Goal: Information Seeking & Learning: Learn about a topic

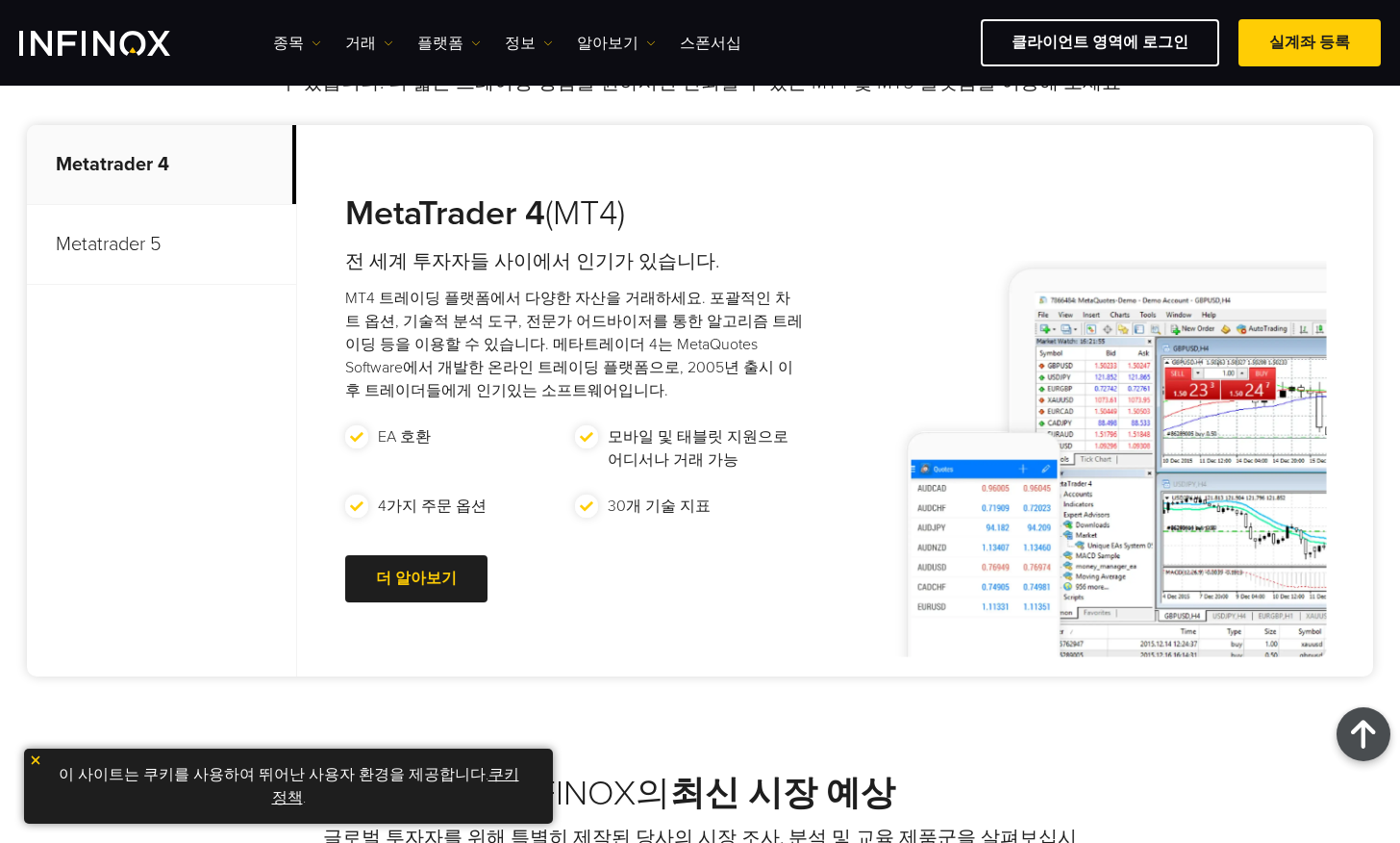
scroll to position [801, 0]
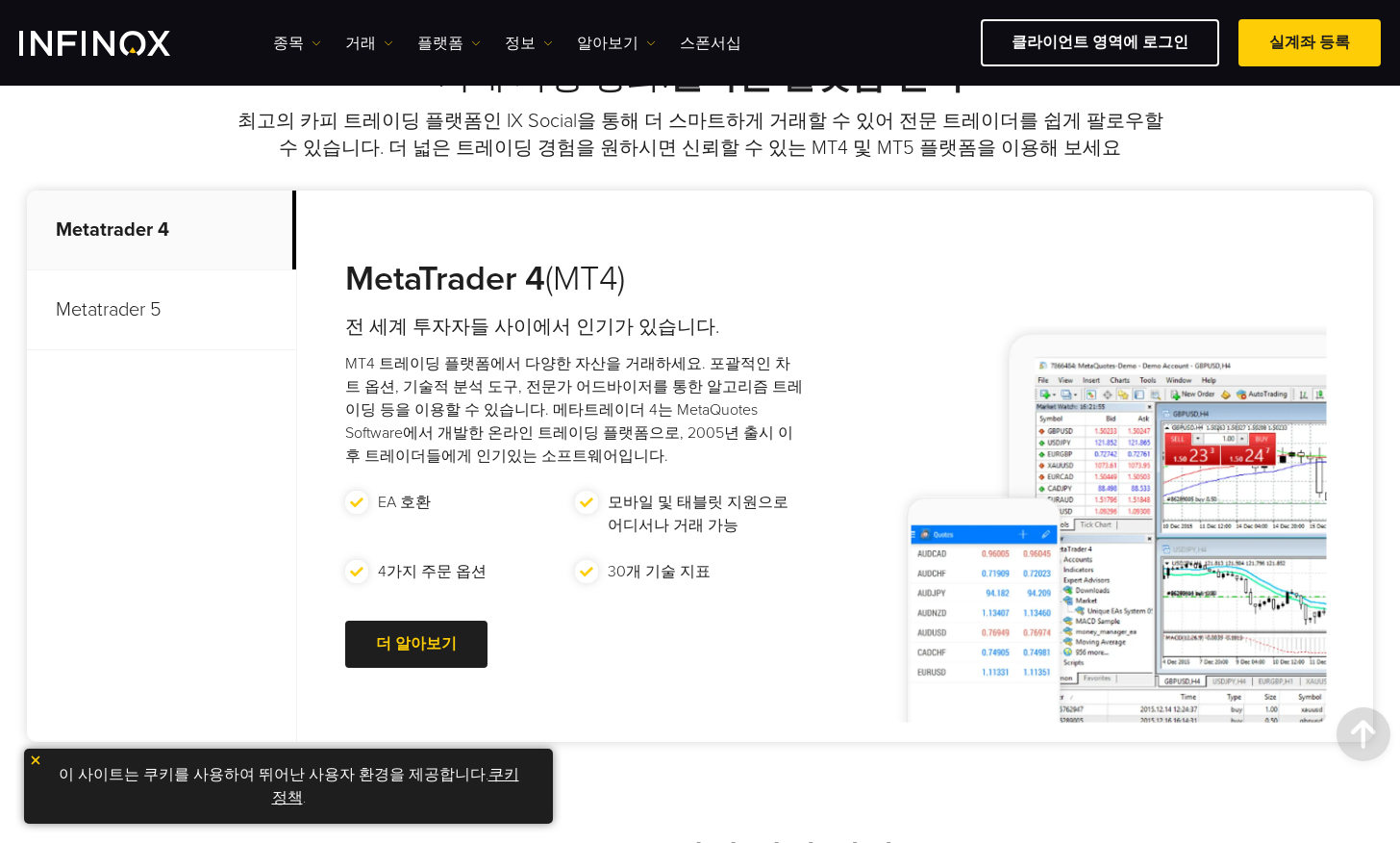
click at [161, 317] on p "Metatrader 5" at bounding box center [162, 310] width 269 height 80
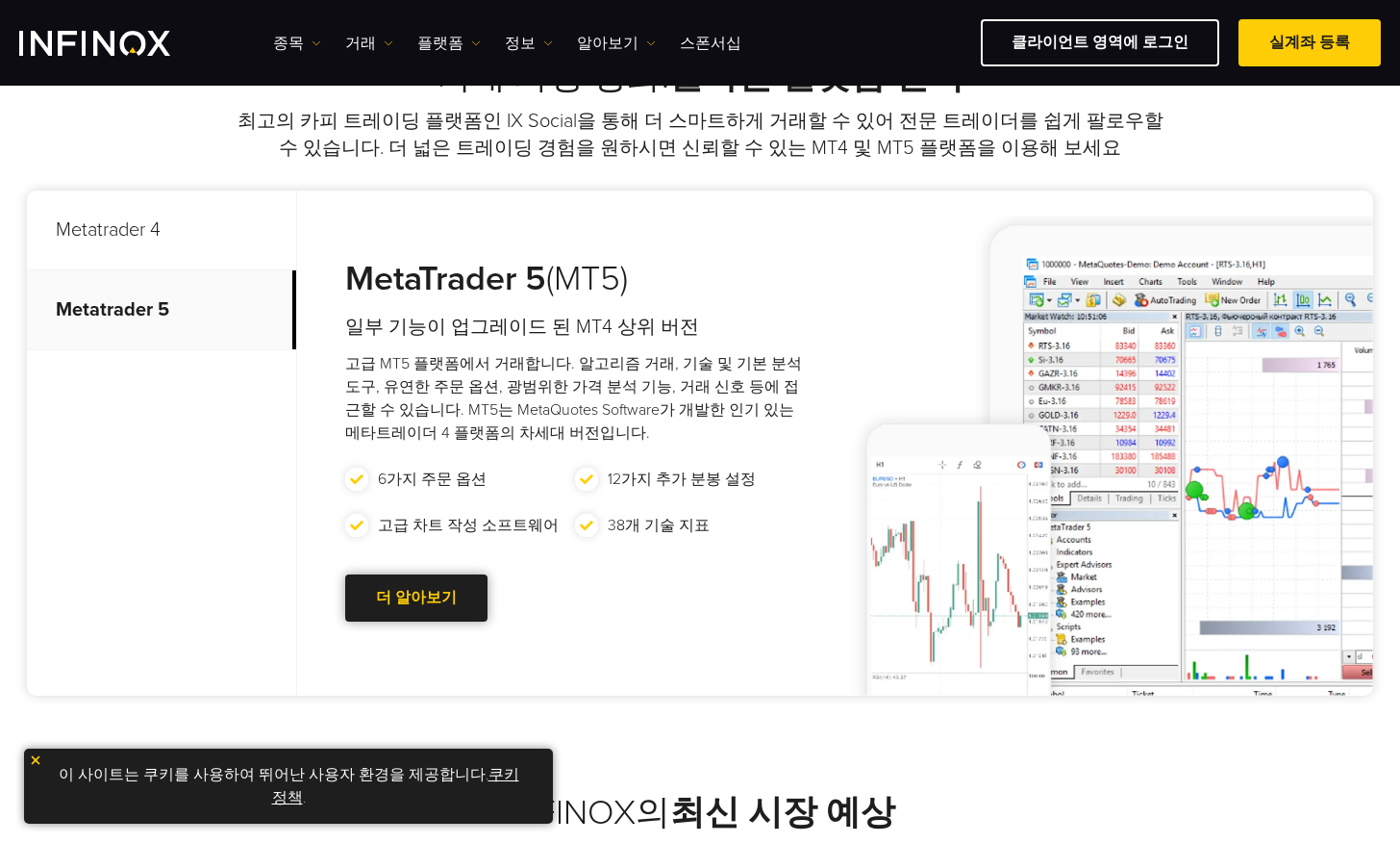
scroll to position [0, 0]
click at [395, 592] on link "더 알아보기 Go to new page" at bounding box center [416, 597] width 142 height 47
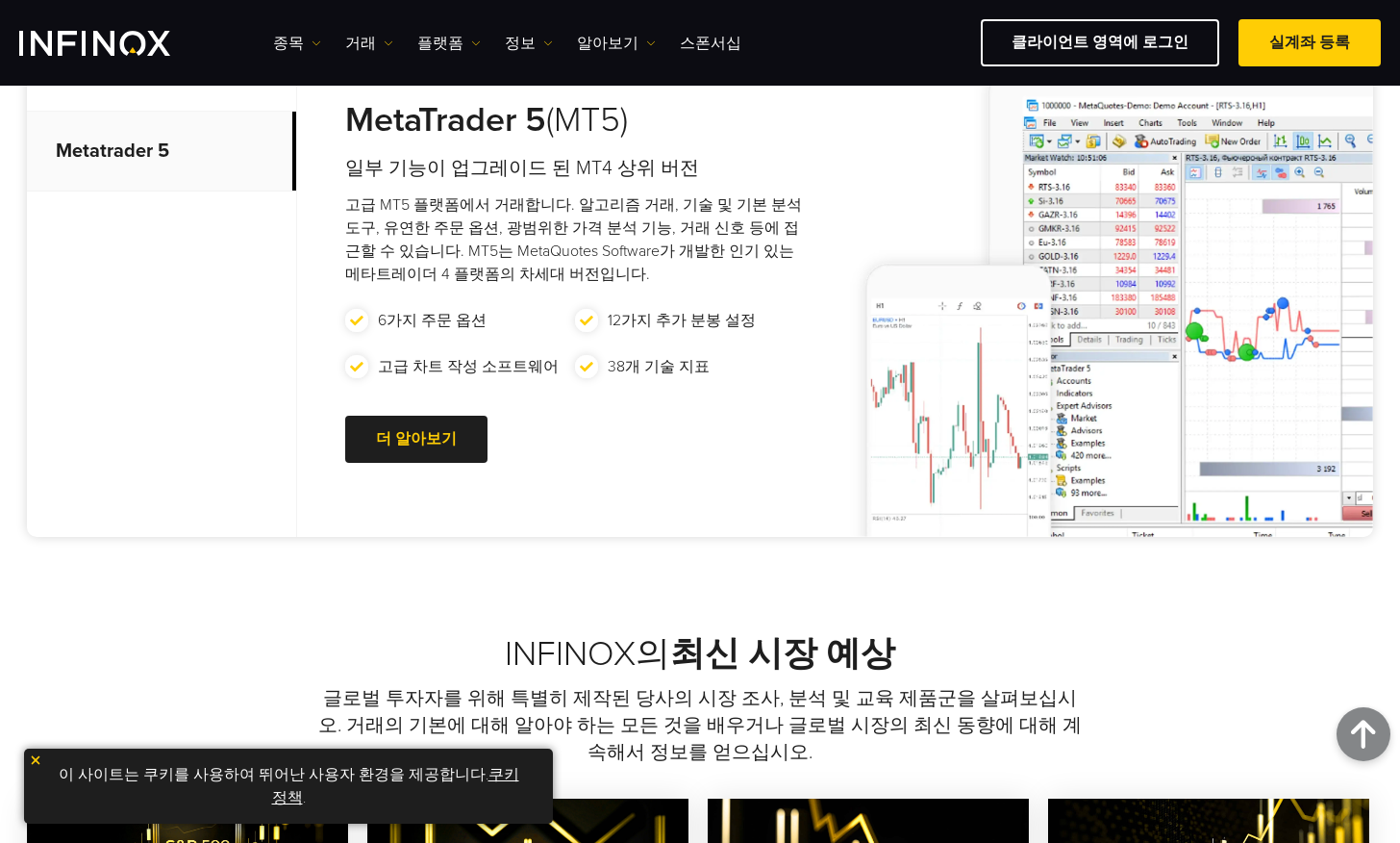
scroll to position [962, 0]
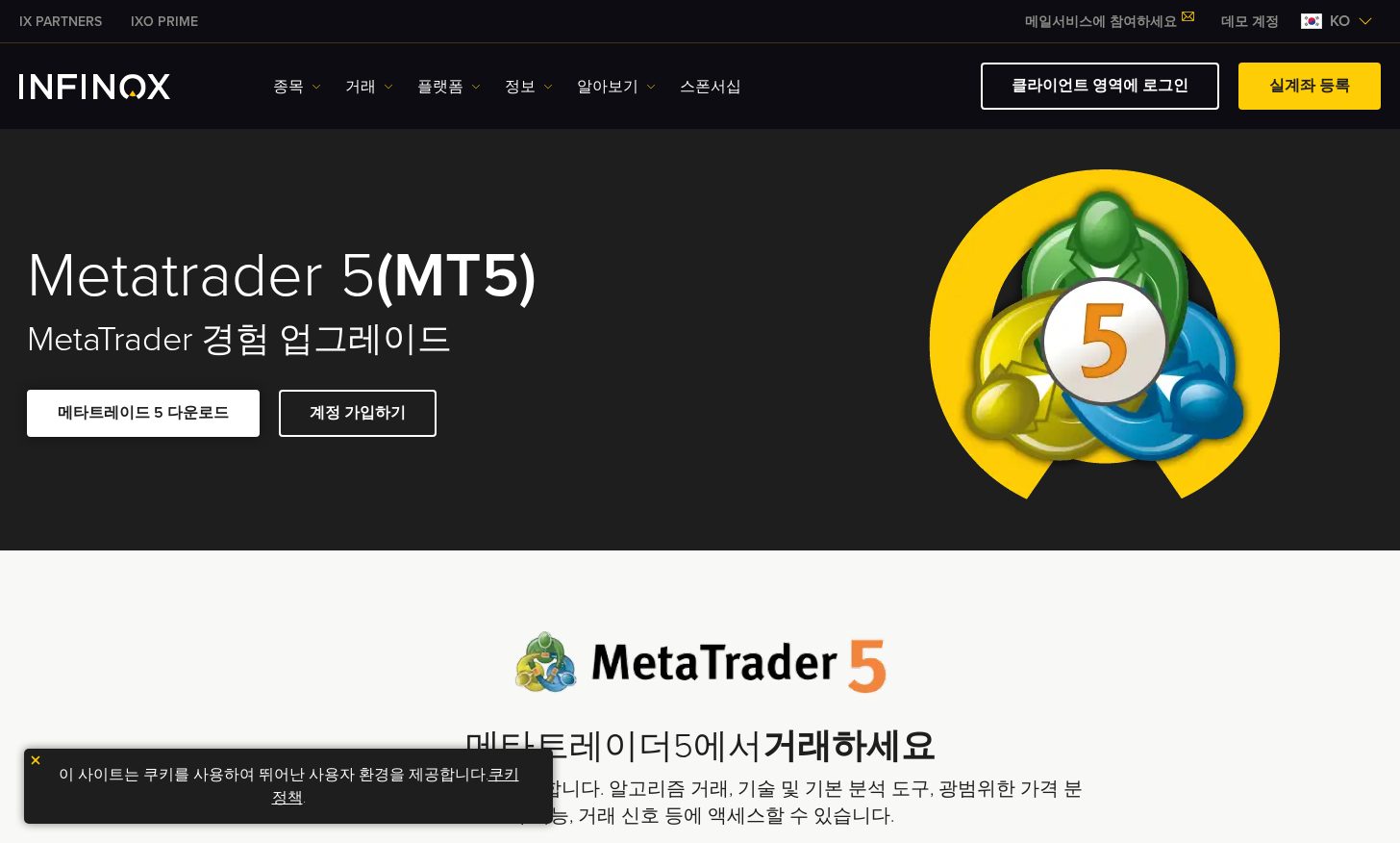
click at [143, 412] on span at bounding box center [143, 412] width 0 height 0
click at [1081, 713] on div "메타트레이더5에서 거래하세요 고급 MT5 플랫폼에서 거래합니다. 알고리즘 거래, 기술 및 기본 분석 도구, 광범위한 가격 분석 기능, 거래 신…" at bounding box center [700, 730] width 770 height 198
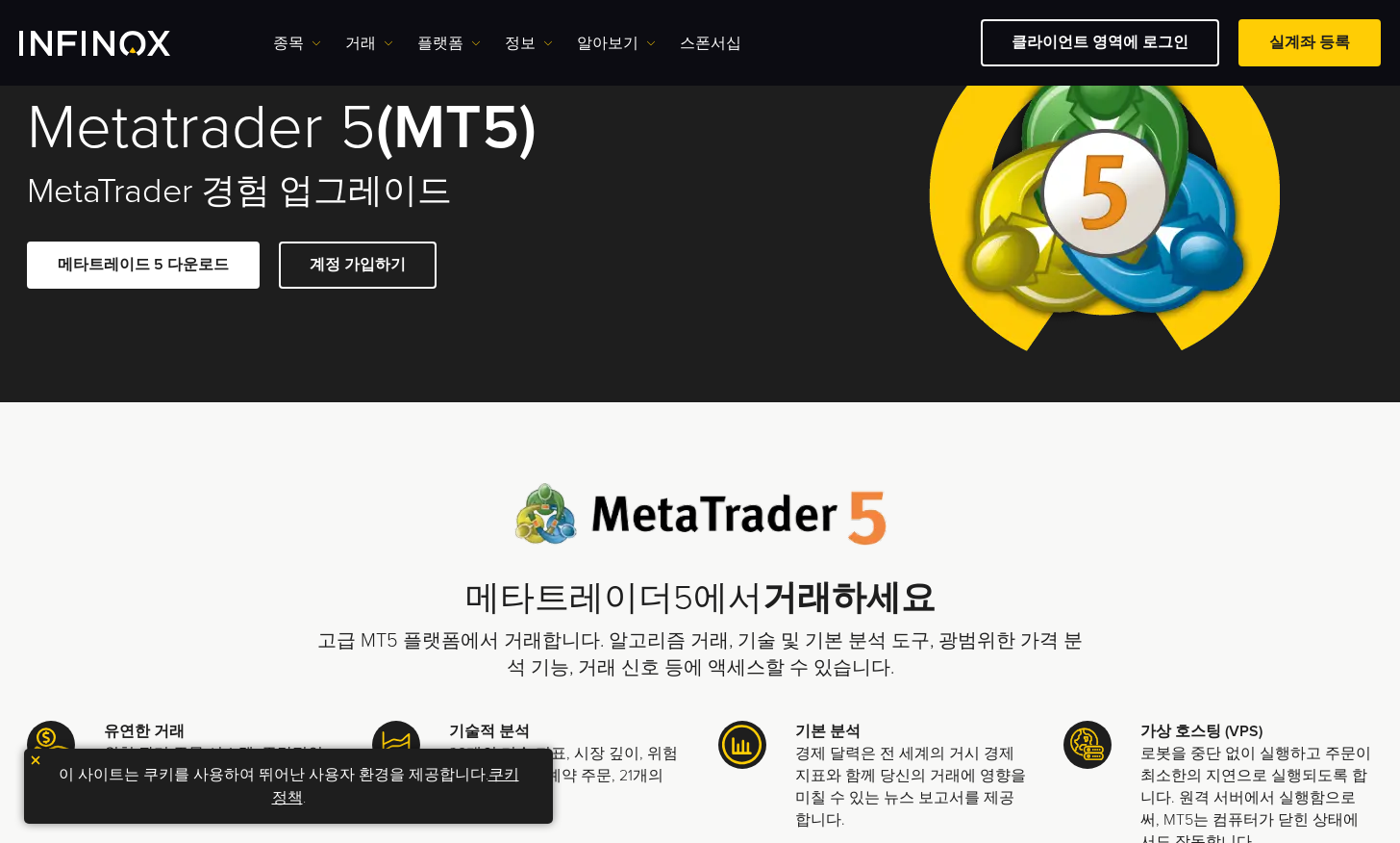
scroll to position [224, 0]
